Goal: Task Accomplishment & Management: Complete application form

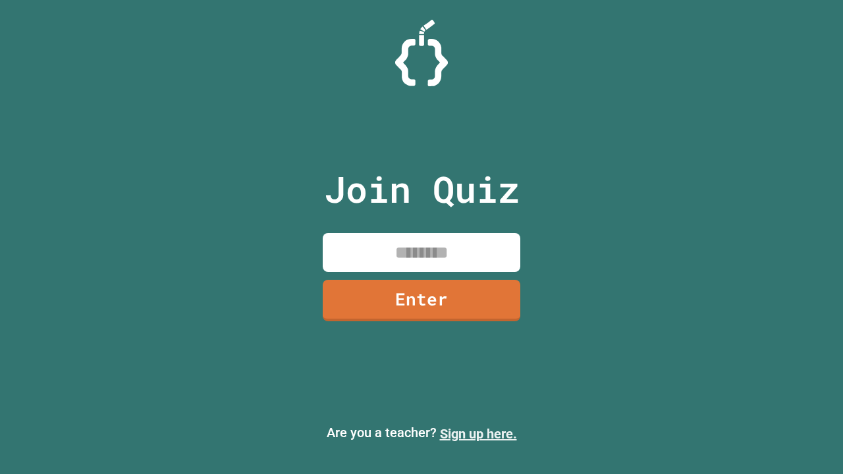
click at [478, 434] on link "Sign up here." at bounding box center [478, 434] width 77 height 16
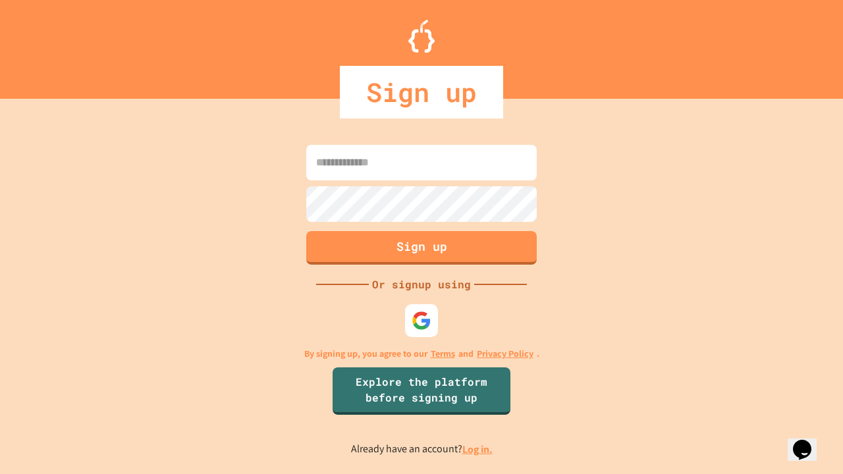
click at [478, 449] on link "Log in." at bounding box center [477, 449] width 30 height 14
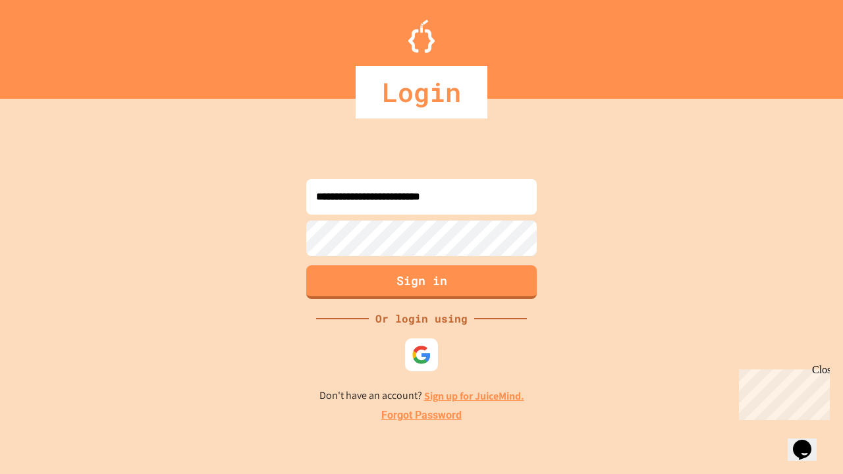
type input "**********"
